Goal: Complete application form: Complete application form

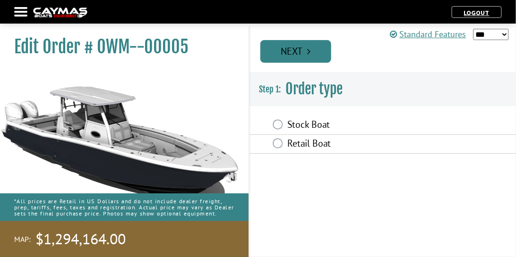
click at [314, 54] on link "Next" at bounding box center [295, 51] width 71 height 23
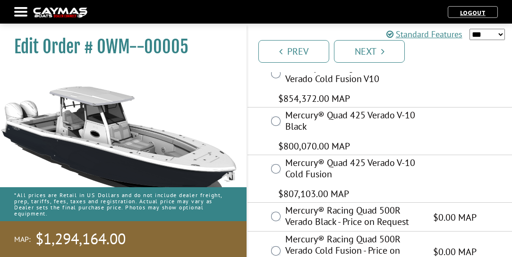
scroll to position [728, 0]
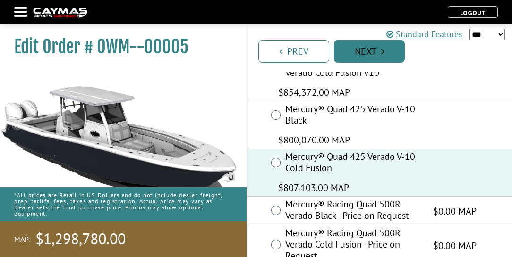
click at [384, 49] on icon "Pagination" at bounding box center [382, 51] width 3 height 9
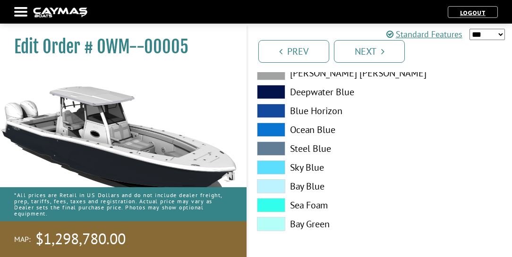
scroll to position [1227, 0]
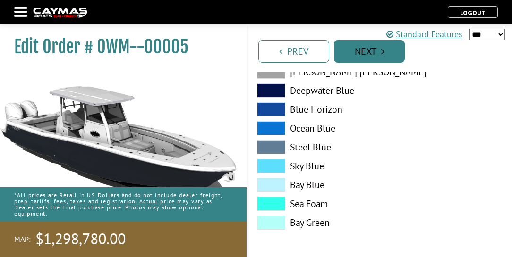
click at [390, 51] on link "Next" at bounding box center [369, 51] width 71 height 23
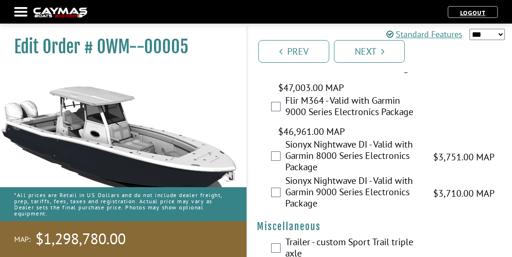
scroll to position [3734, 0]
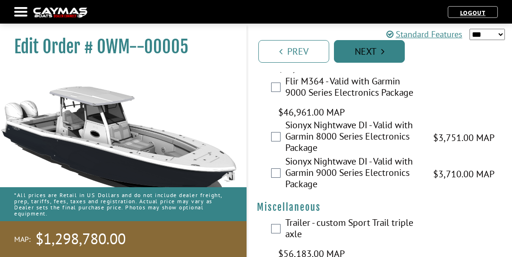
click at [384, 52] on icon "Pagination" at bounding box center [382, 51] width 3 height 9
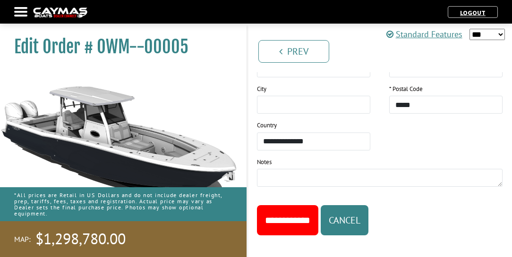
scroll to position [1309, 0]
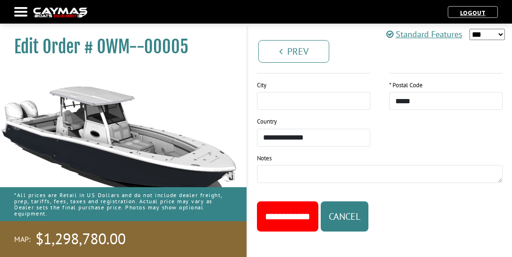
click at [294, 206] on input "**********" at bounding box center [287, 217] width 61 height 30
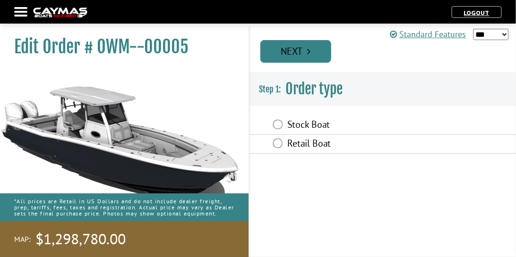
click at [323, 52] on link "Next" at bounding box center [295, 51] width 71 height 23
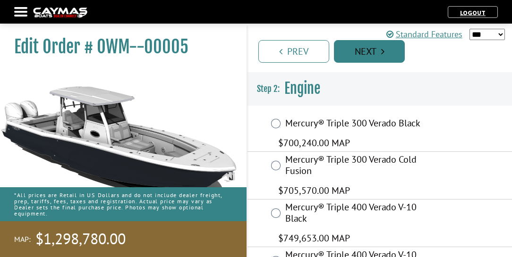
click at [391, 56] on link "Next" at bounding box center [369, 51] width 71 height 23
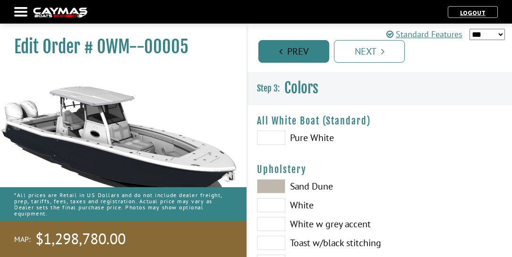
click at [269, 48] on link "Prev" at bounding box center [293, 51] width 71 height 23
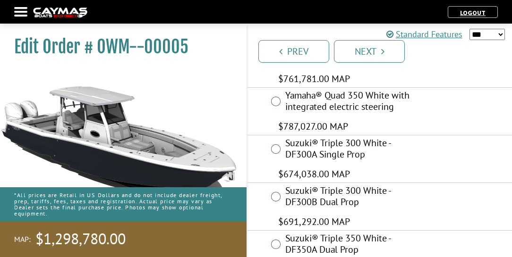
scroll to position [1187, 0]
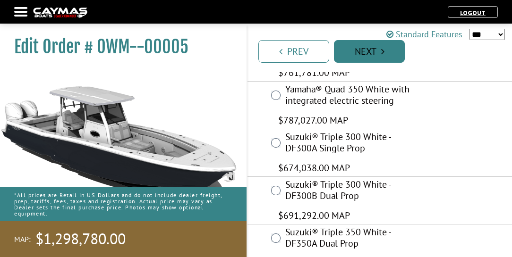
click at [393, 56] on link "Next" at bounding box center [369, 51] width 71 height 23
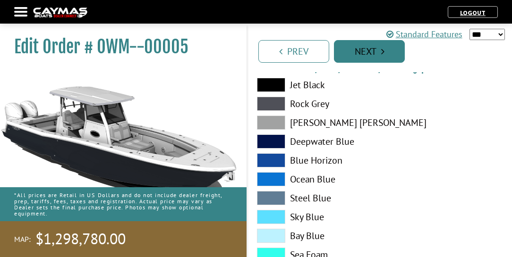
click at [397, 54] on link "Next" at bounding box center [369, 51] width 71 height 23
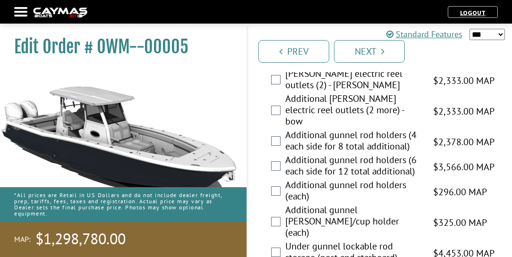
scroll to position [1915, 0]
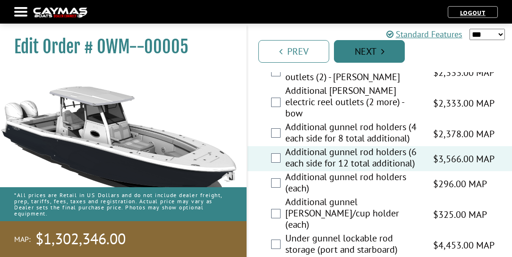
click at [375, 53] on link "Next" at bounding box center [369, 51] width 71 height 23
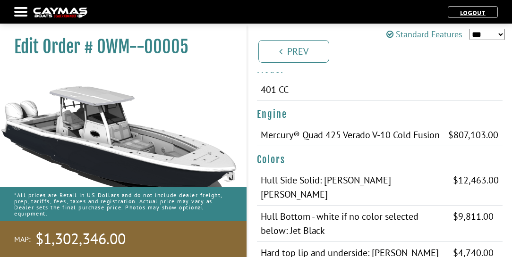
scroll to position [0, 0]
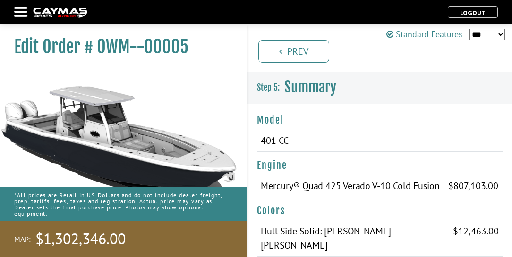
click at [495, 34] on select "*** ****** ******" at bounding box center [486, 34] width 35 height 11
select select "*"
click at [469, 29] on select "*** ****** ******" at bounding box center [486, 34] width 35 height 11
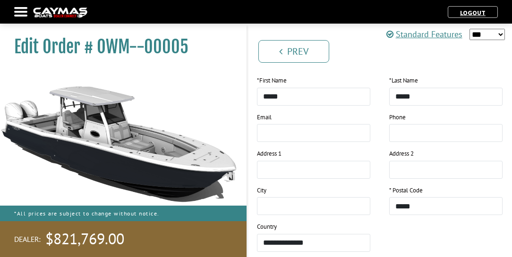
scroll to position [1345, 0]
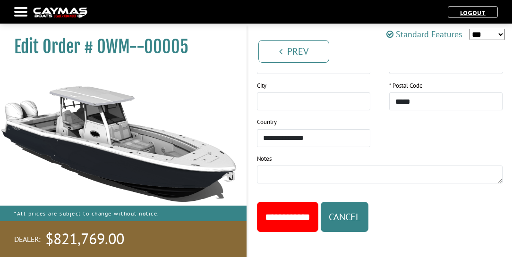
click at [300, 205] on input "**********" at bounding box center [287, 217] width 61 height 30
